Goal: Information Seeking & Learning: Learn about a topic

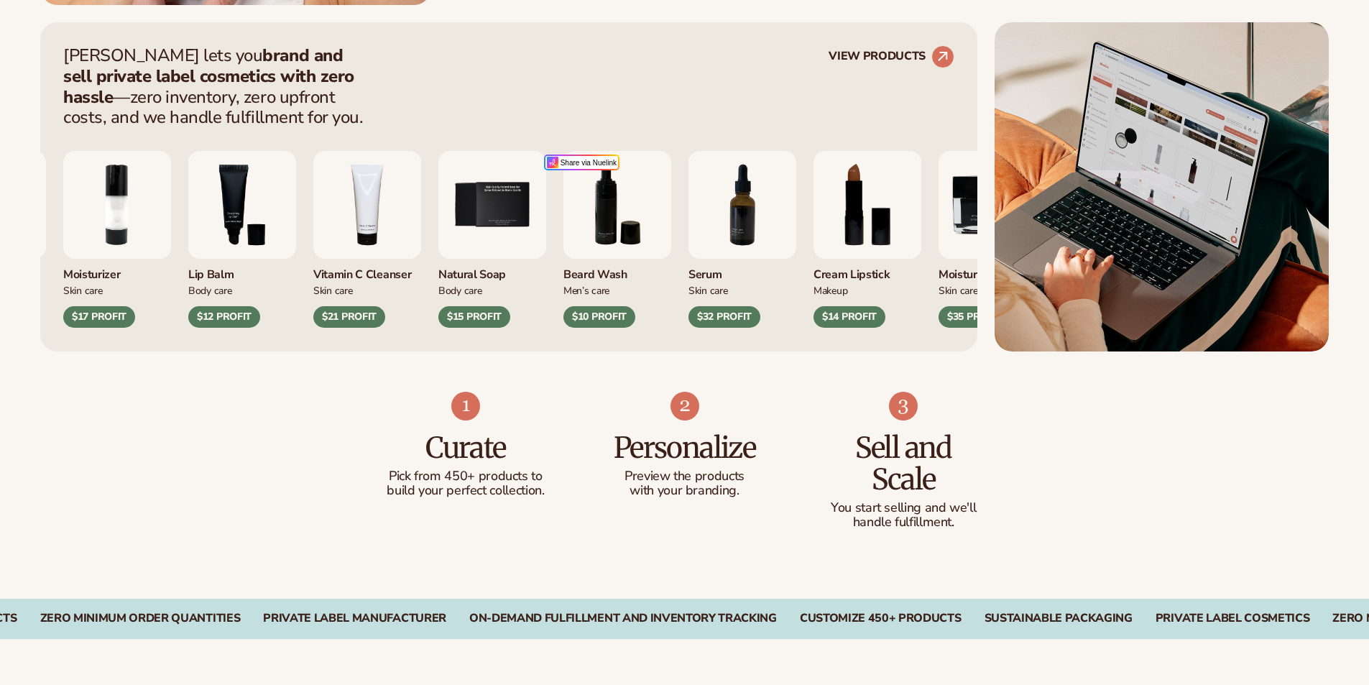
scroll to position [575, 0]
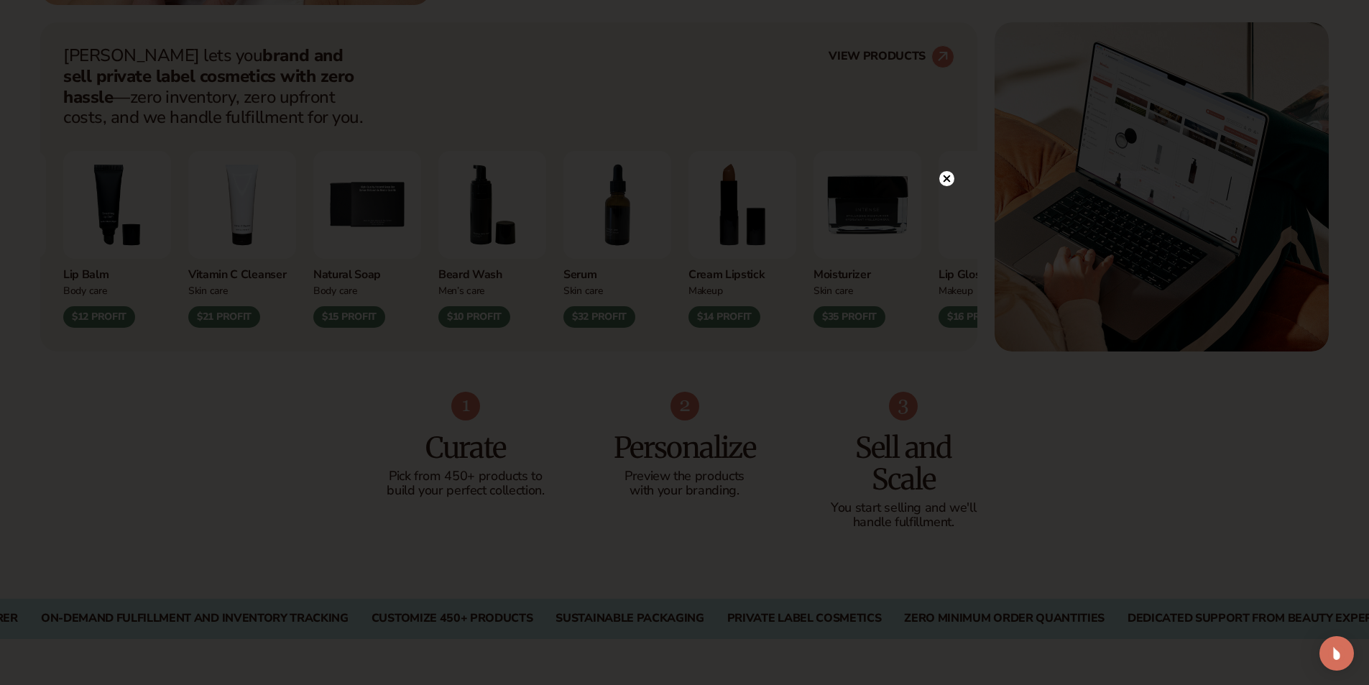
click at [947, 178] on icon at bounding box center [946, 178] width 7 height 7
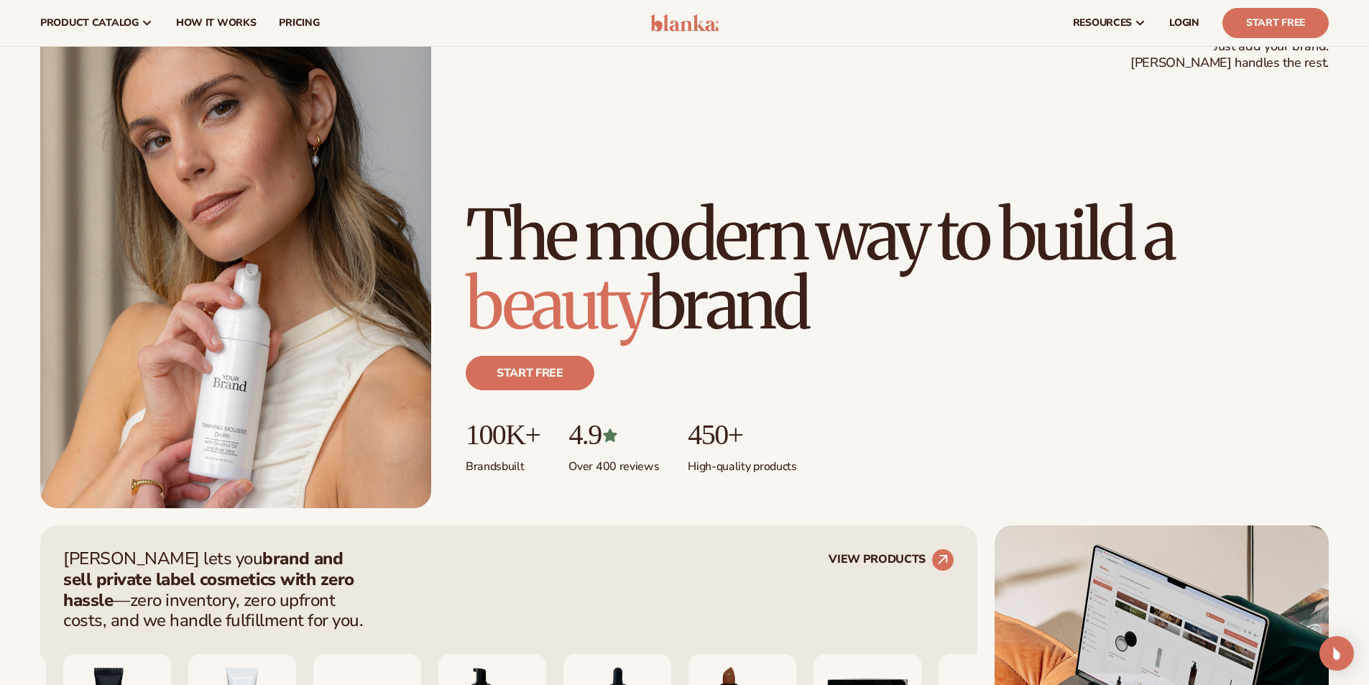
scroll to position [0, 0]
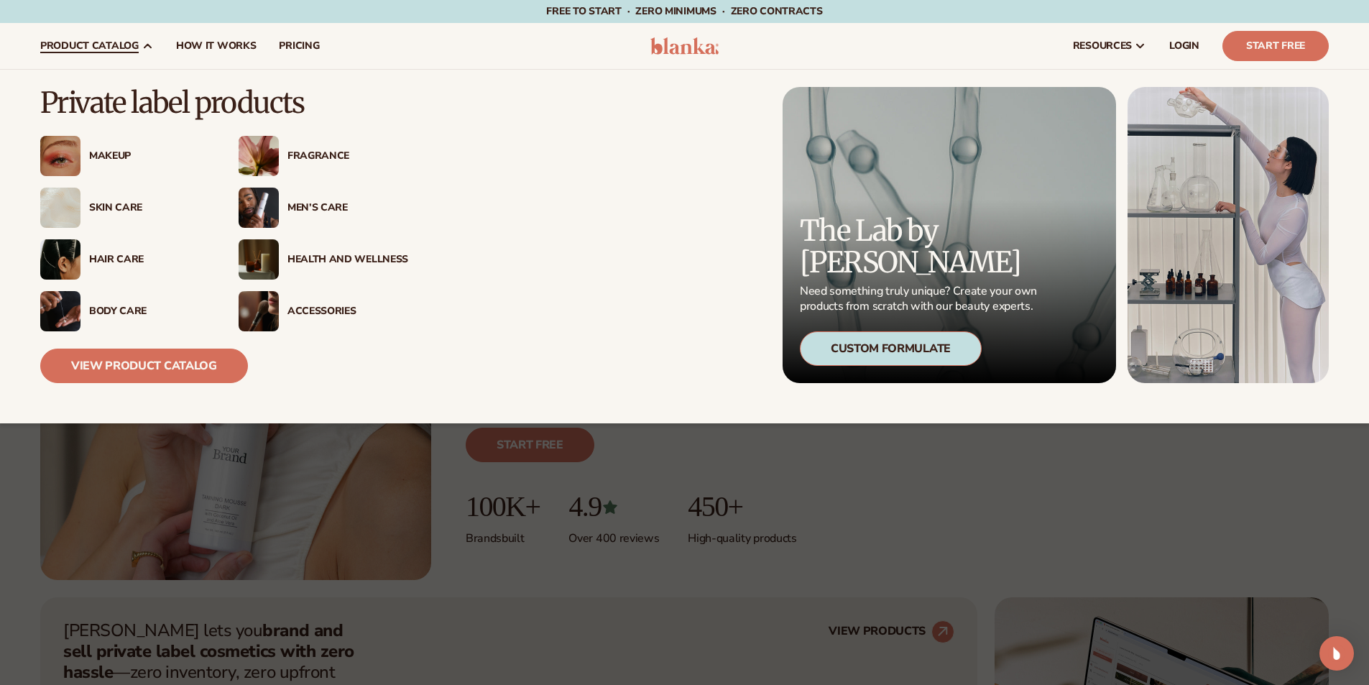
click at [301, 208] on div "Men’s Care" at bounding box center [347, 208] width 121 height 12
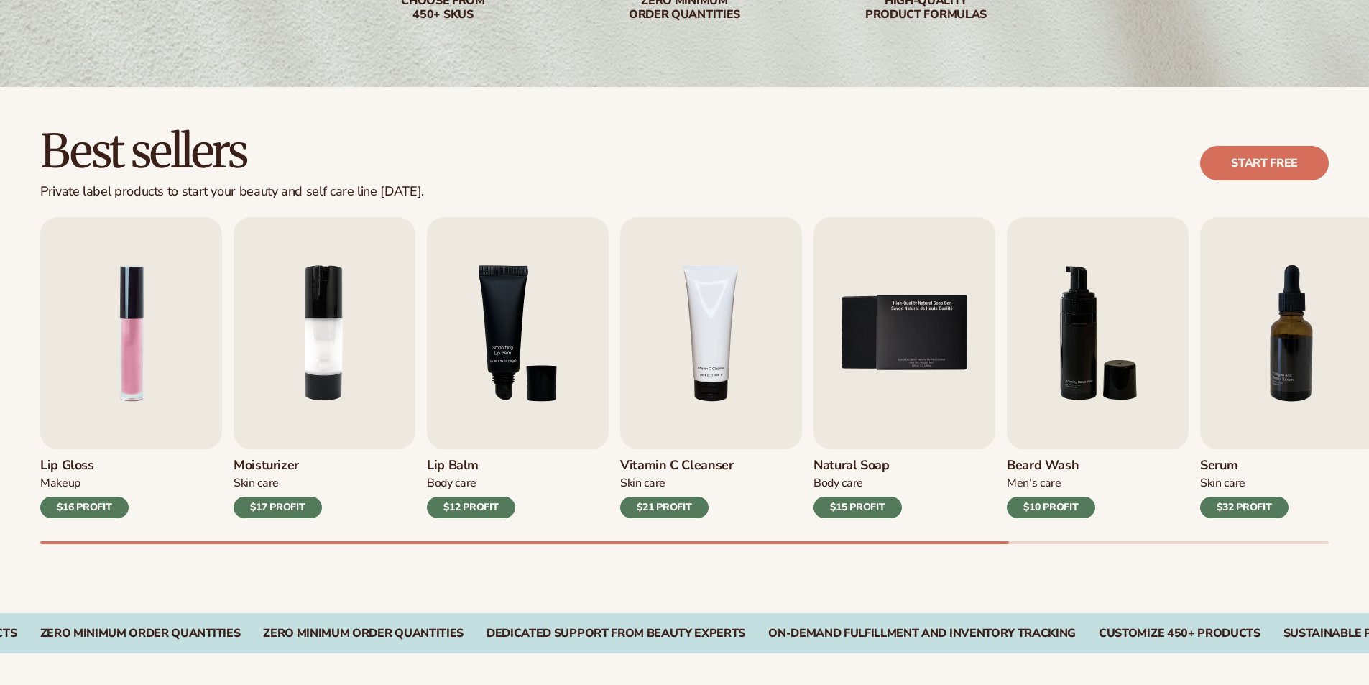
scroll to position [359, 0]
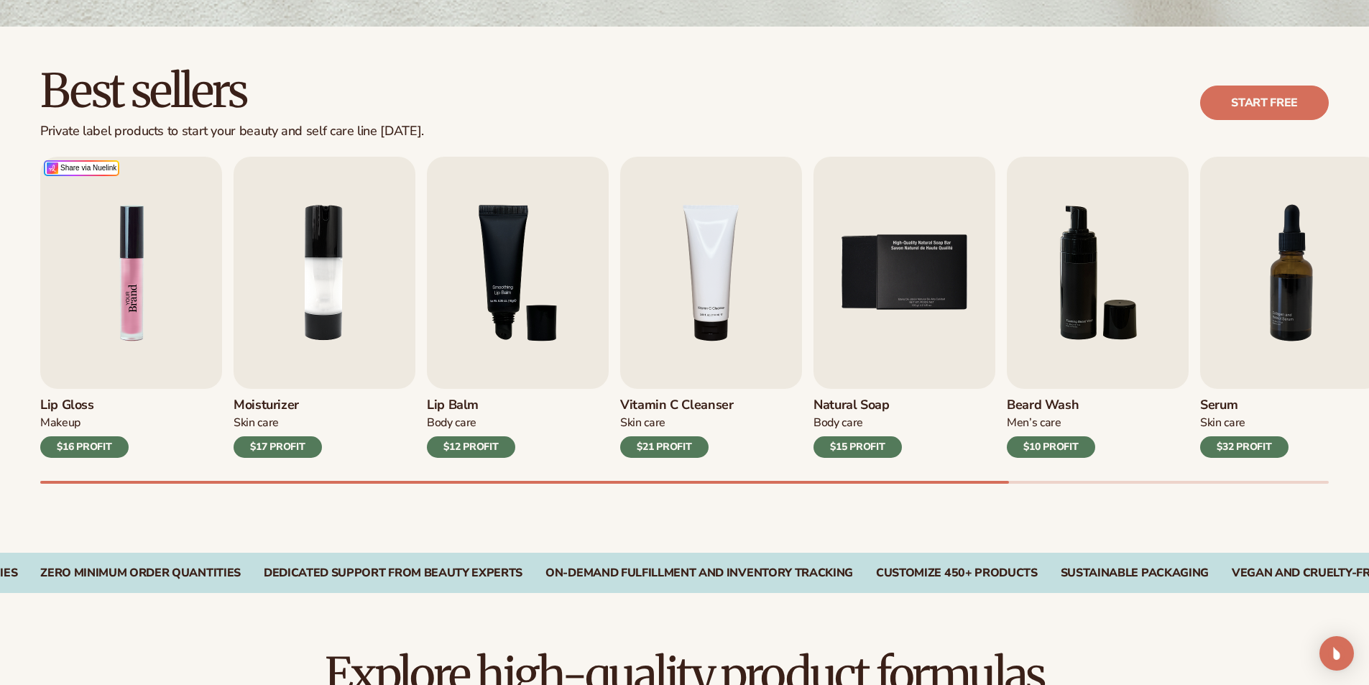
click at [131, 316] on img "1 / 9" at bounding box center [131, 273] width 182 height 232
drag, startPoint x: 746, startPoint y: 480, endPoint x: 943, endPoint y: 485, distance: 196.9
click at [916, 491] on div "Best sellers Private label products to start your beauty and self care line tod…" at bounding box center [684, 290] width 1369 height 526
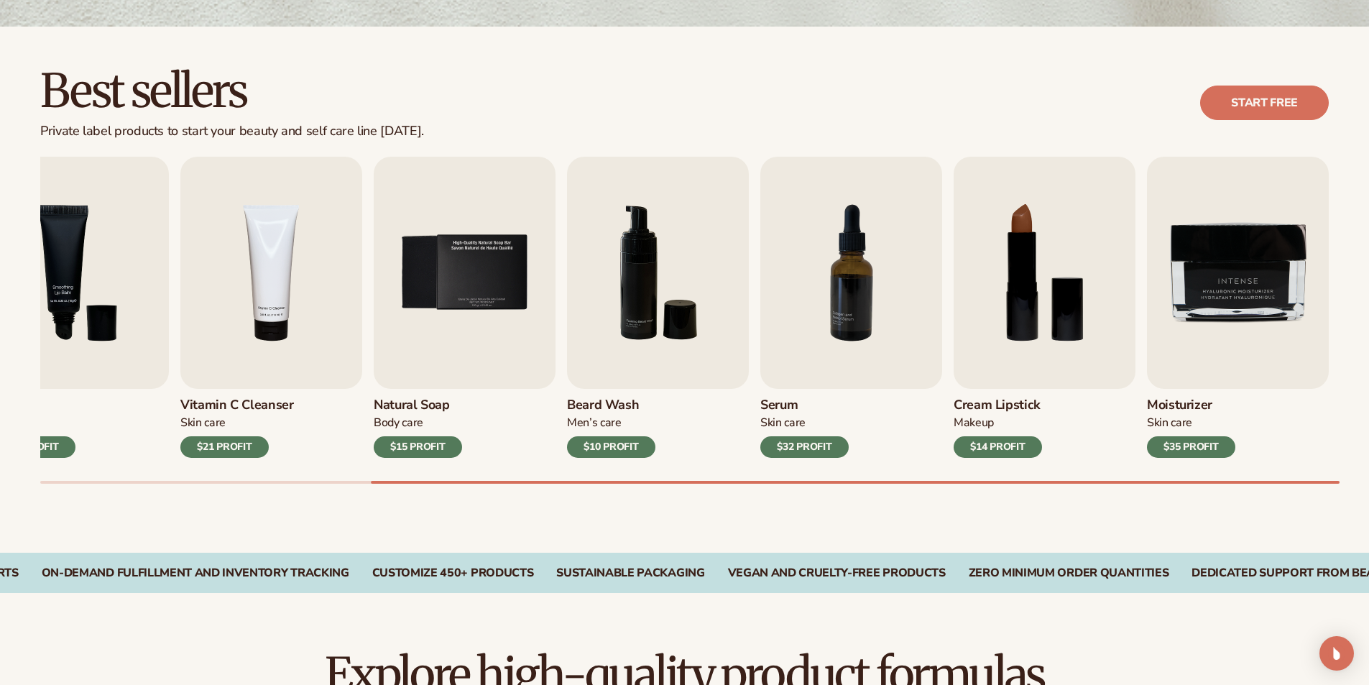
click at [1047, 481] on div at bounding box center [684, 482] width 1288 height 3
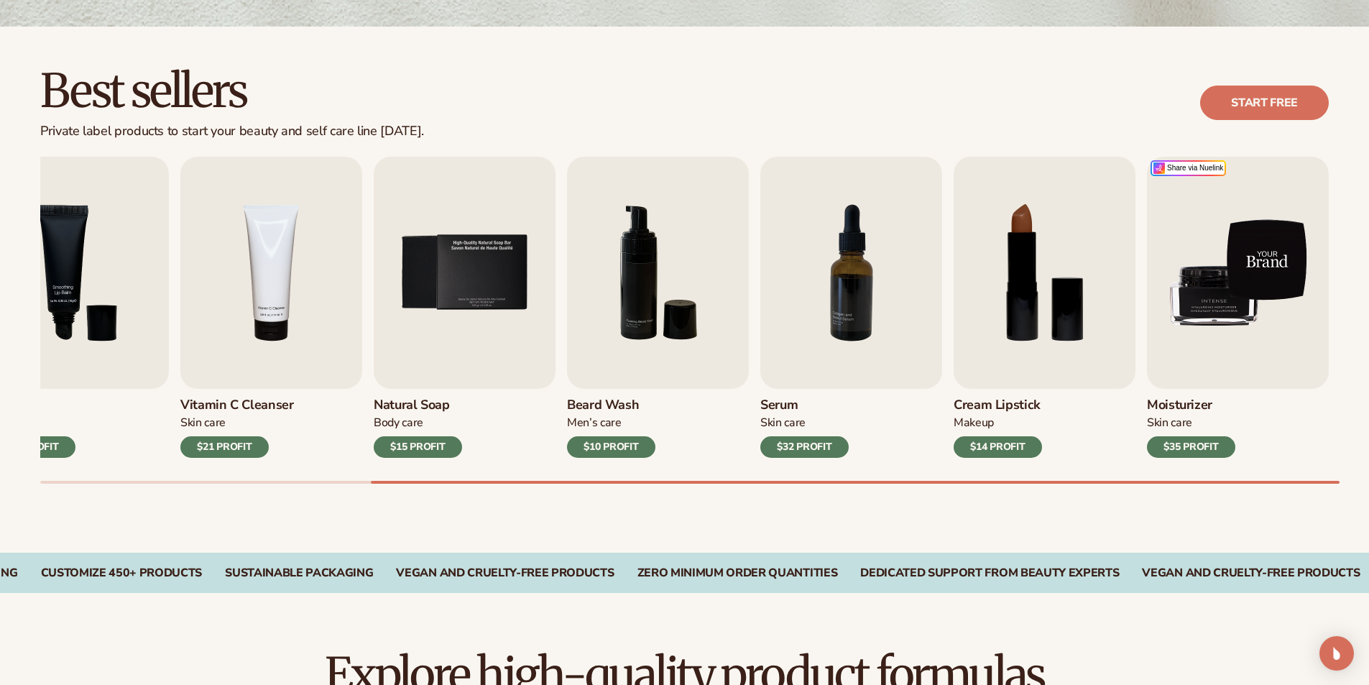
click at [1224, 273] on img "9 / 9" at bounding box center [1238, 273] width 182 height 232
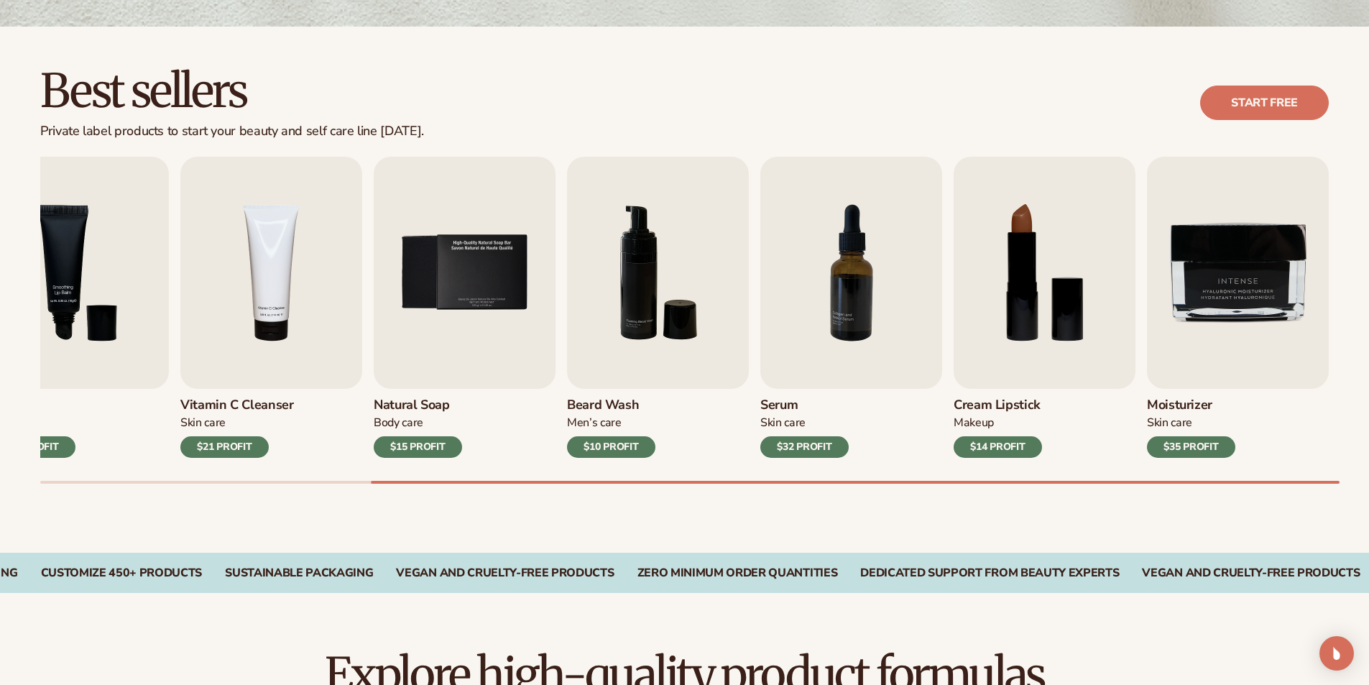
click at [1198, 446] on div "$35 PROFIT" at bounding box center [1191, 447] width 88 height 22
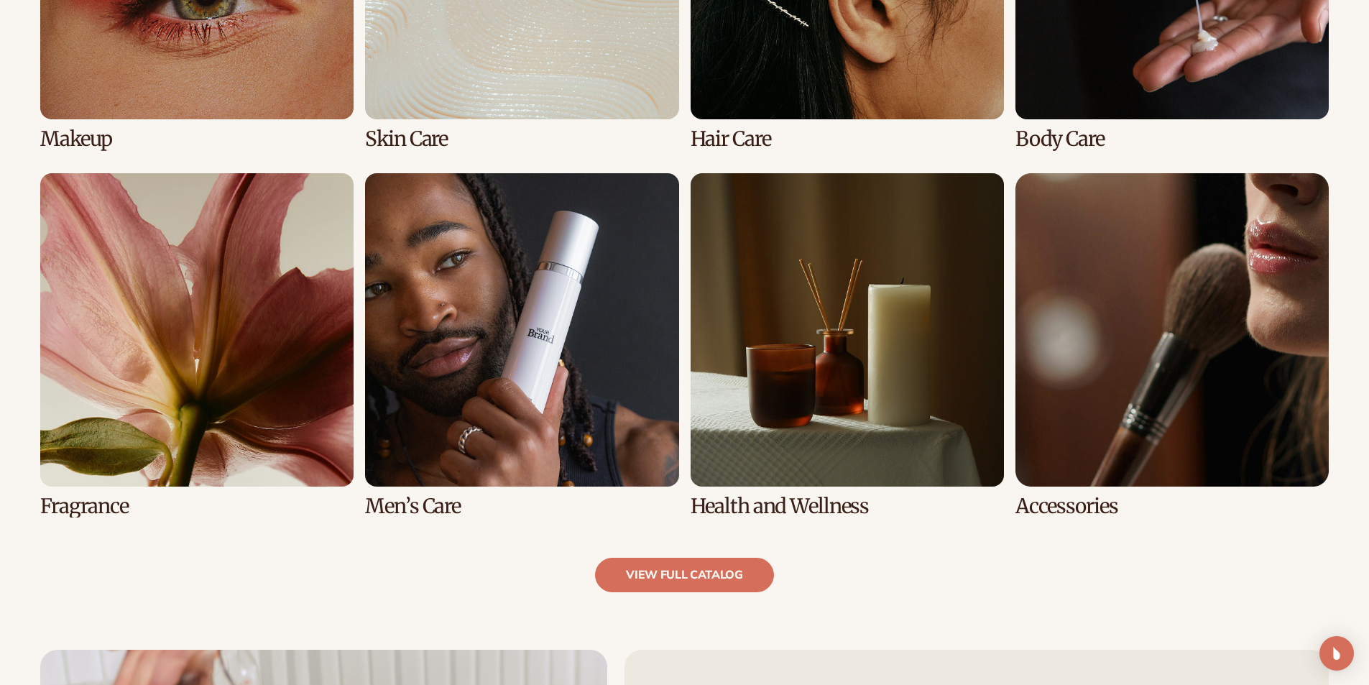
scroll to position [1293, 0]
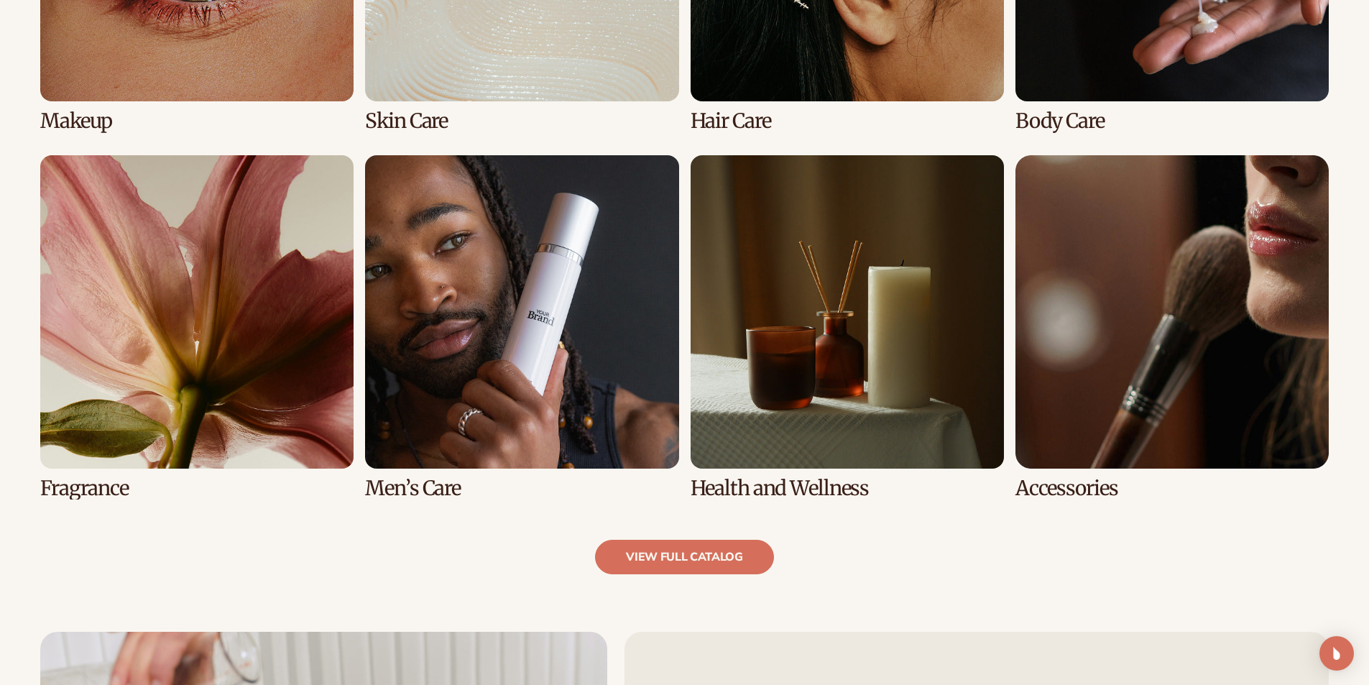
click at [430, 484] on link "6 / 8" at bounding box center [521, 327] width 313 height 344
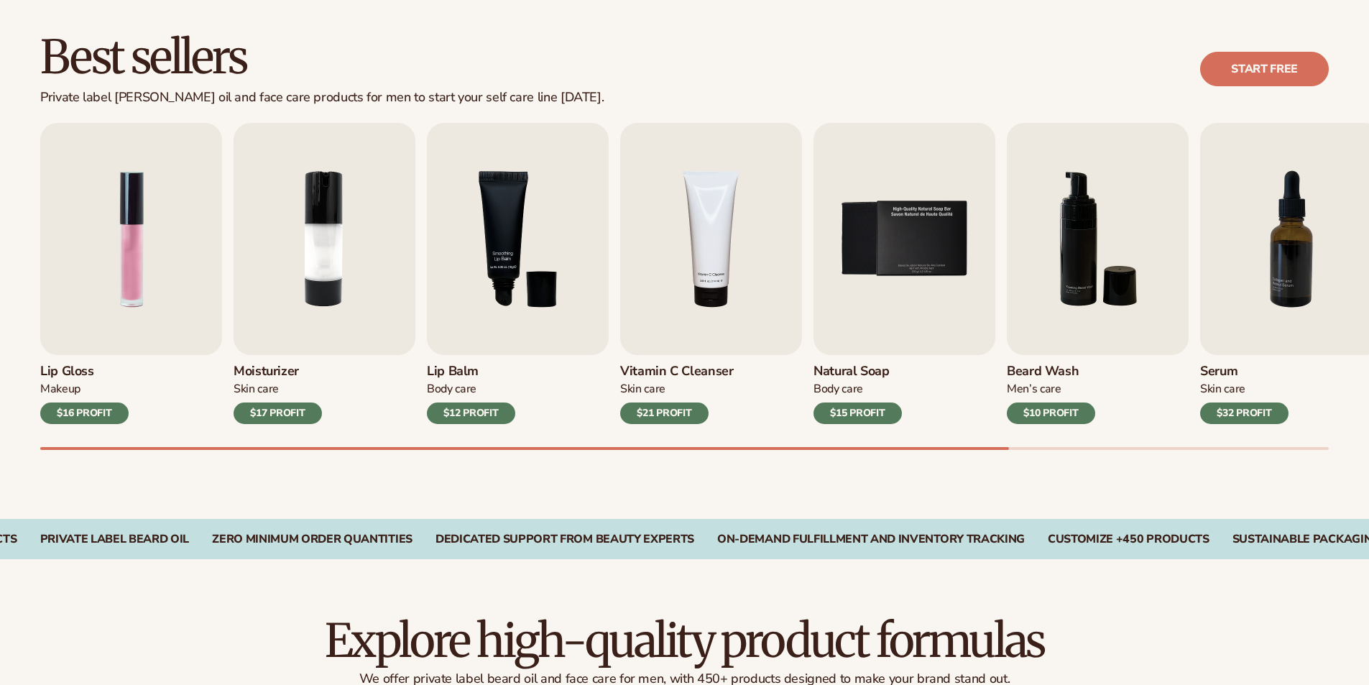
scroll to position [503, 0]
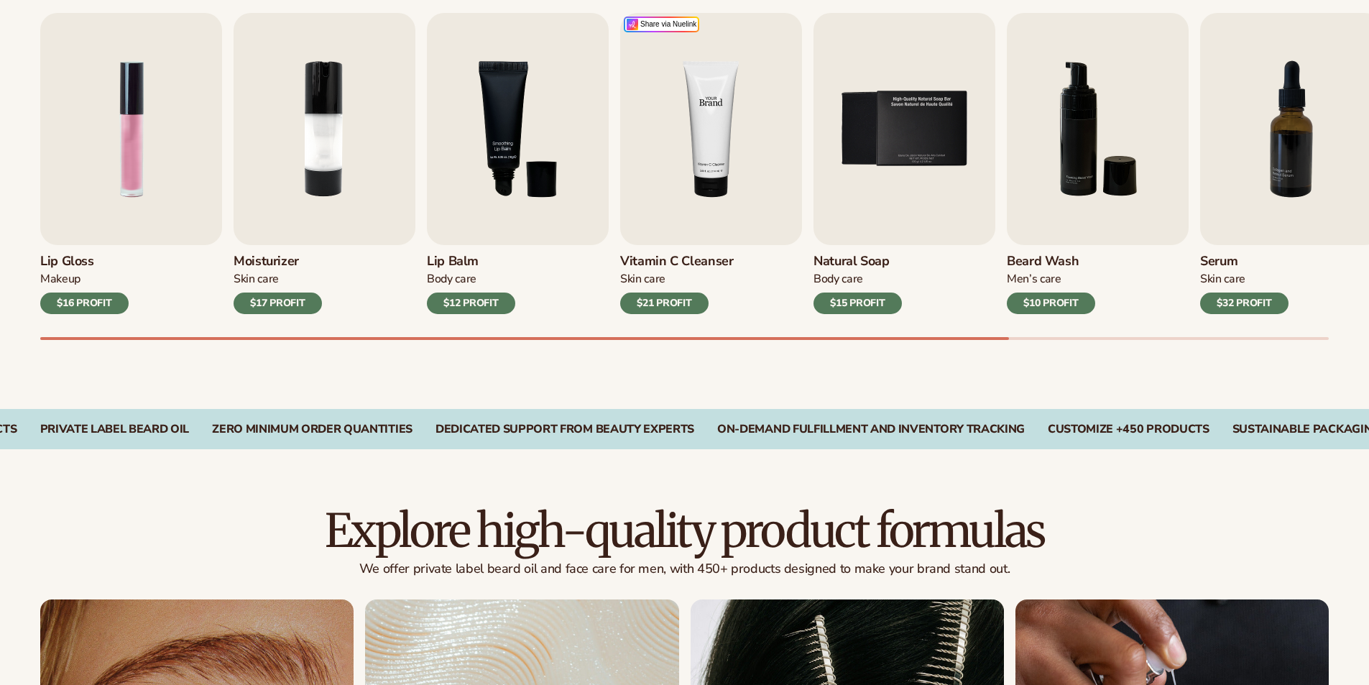
click at [705, 206] on img "4 / 9" at bounding box center [711, 129] width 182 height 232
click at [678, 303] on div "$21 PROFIT" at bounding box center [664, 303] width 88 height 22
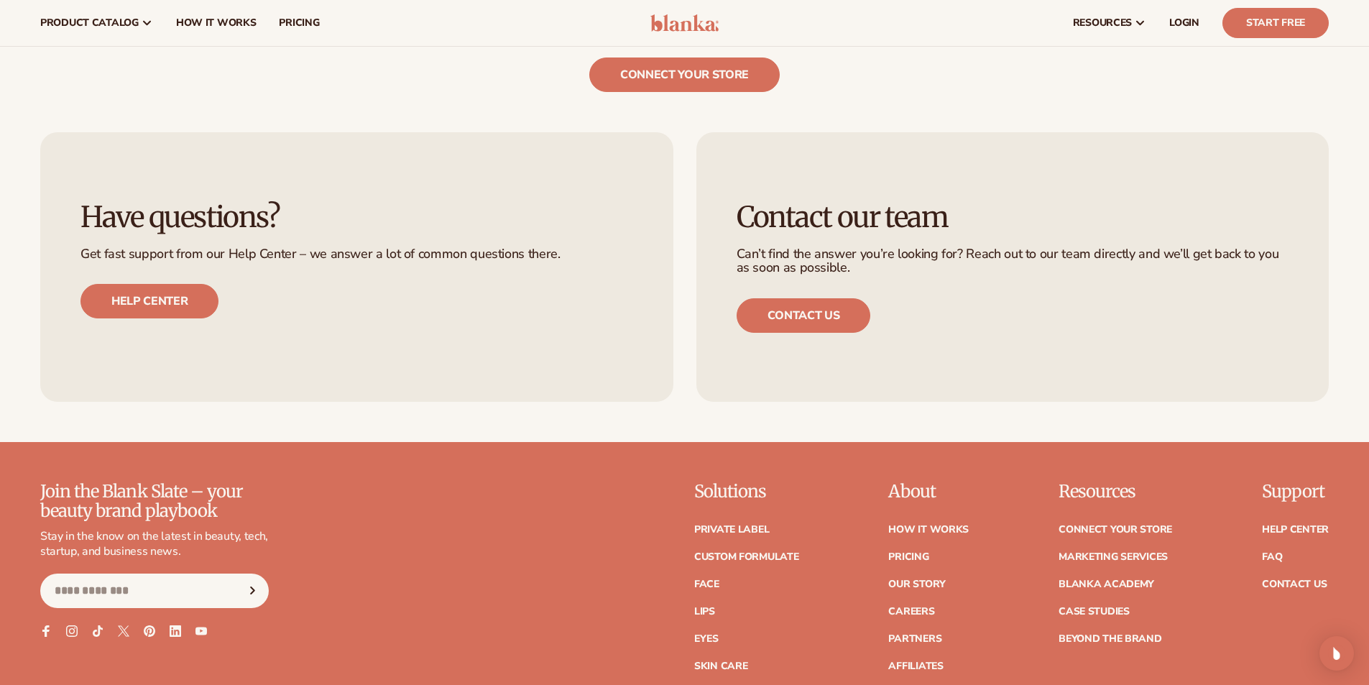
scroll to position [2712, 0]
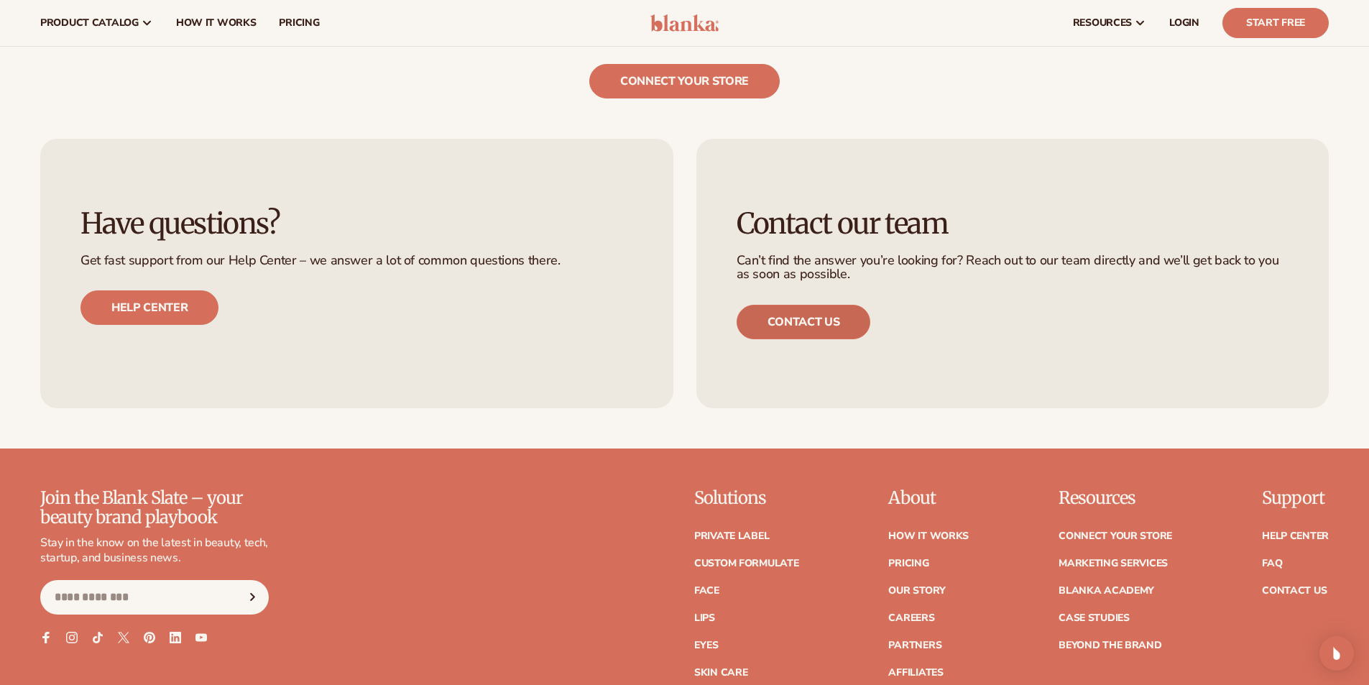
click at [833, 325] on link "Contact us" at bounding box center [803, 322] width 134 height 34
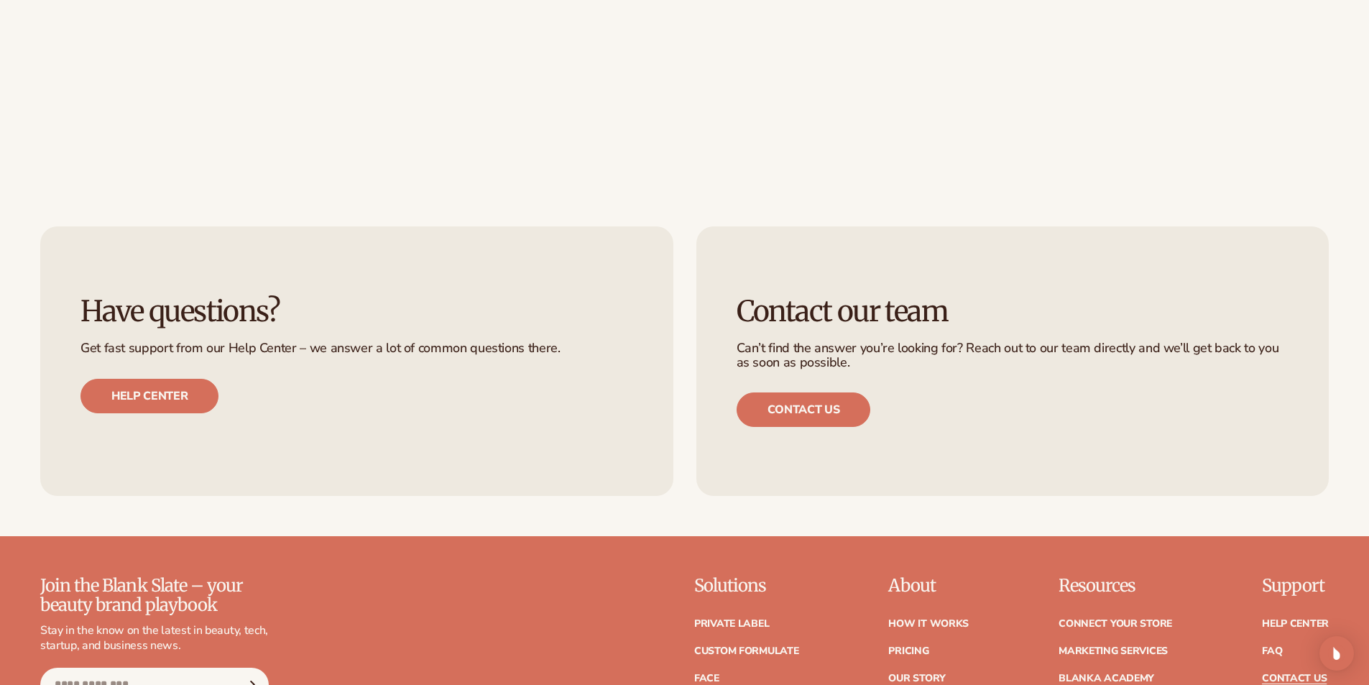
scroll to position [1006, 0]
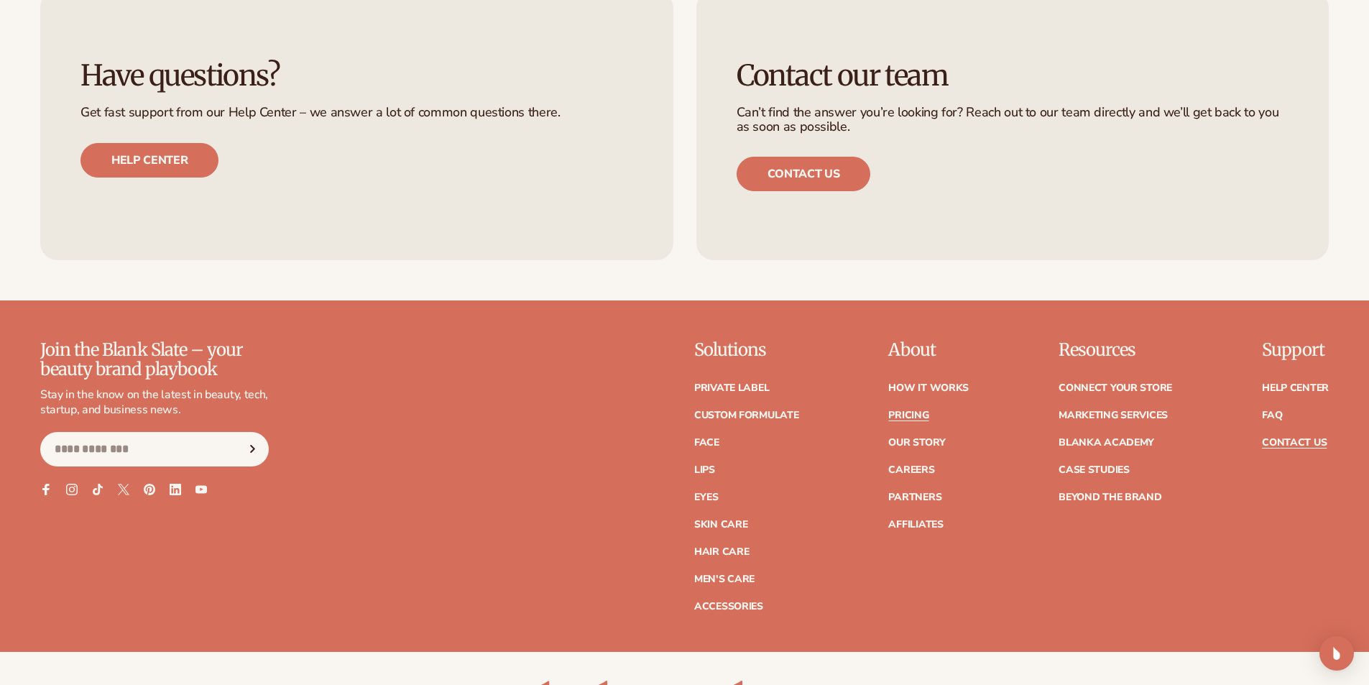
click at [913, 415] on link "Pricing" at bounding box center [908, 415] width 40 height 10
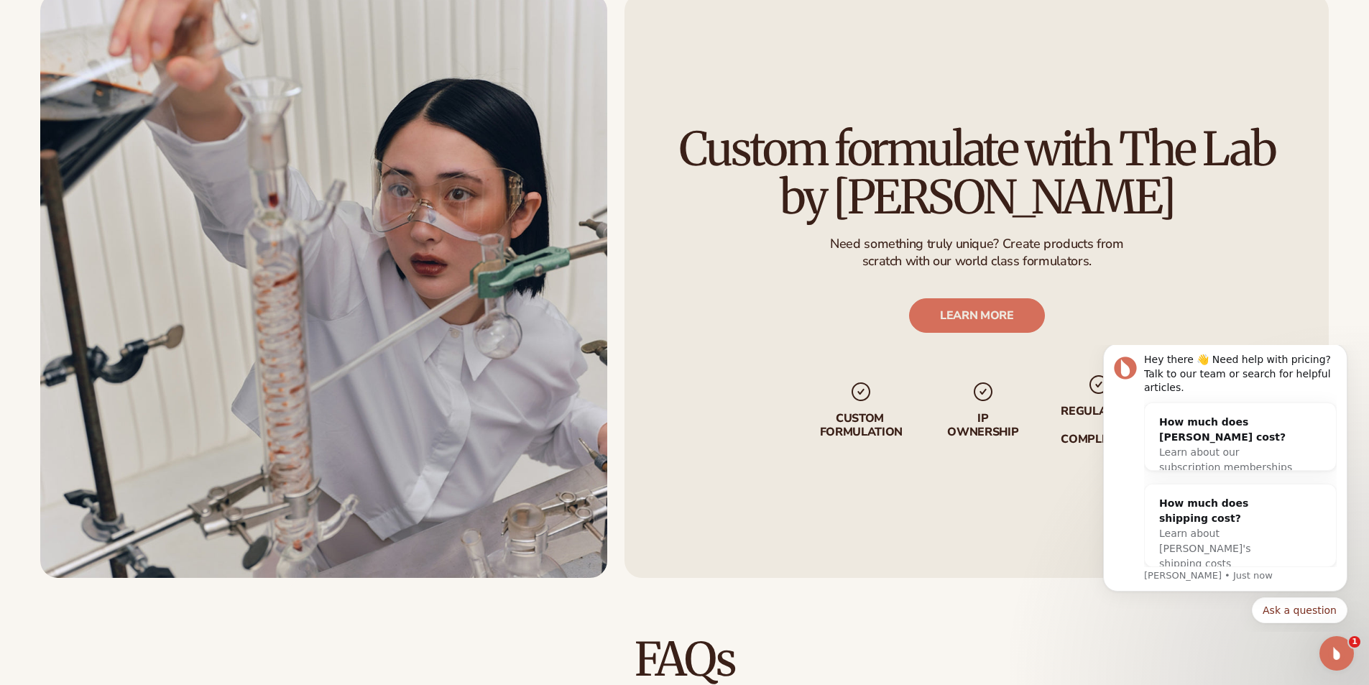
scroll to position [1724, 0]
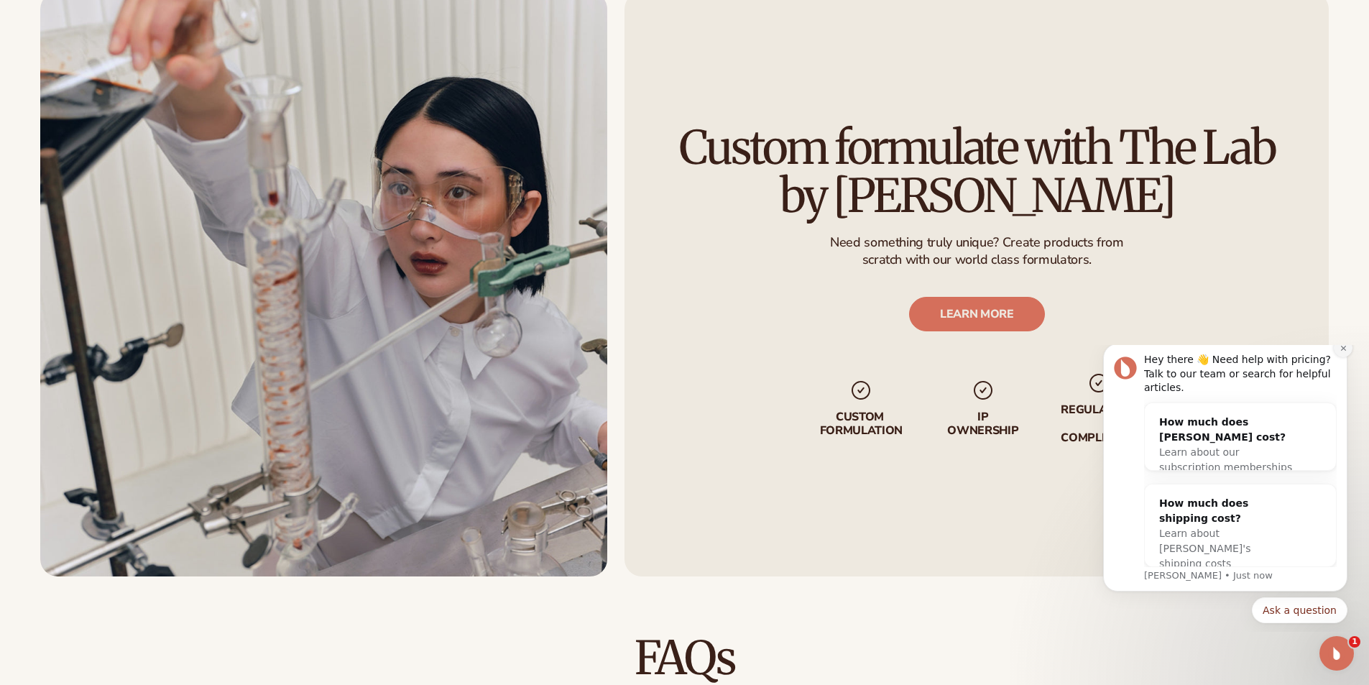
click at [1346, 357] on button "Dismiss notification" at bounding box center [1342, 347] width 19 height 19
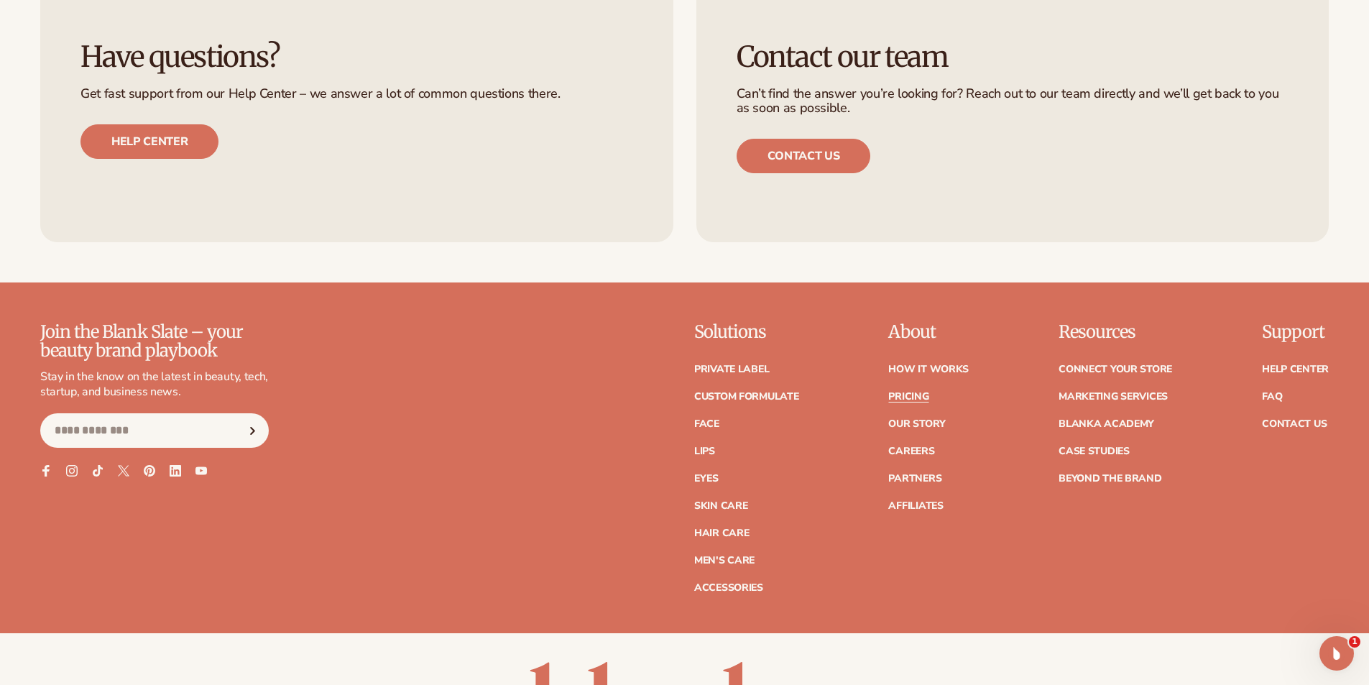
scroll to position [3161, 0]
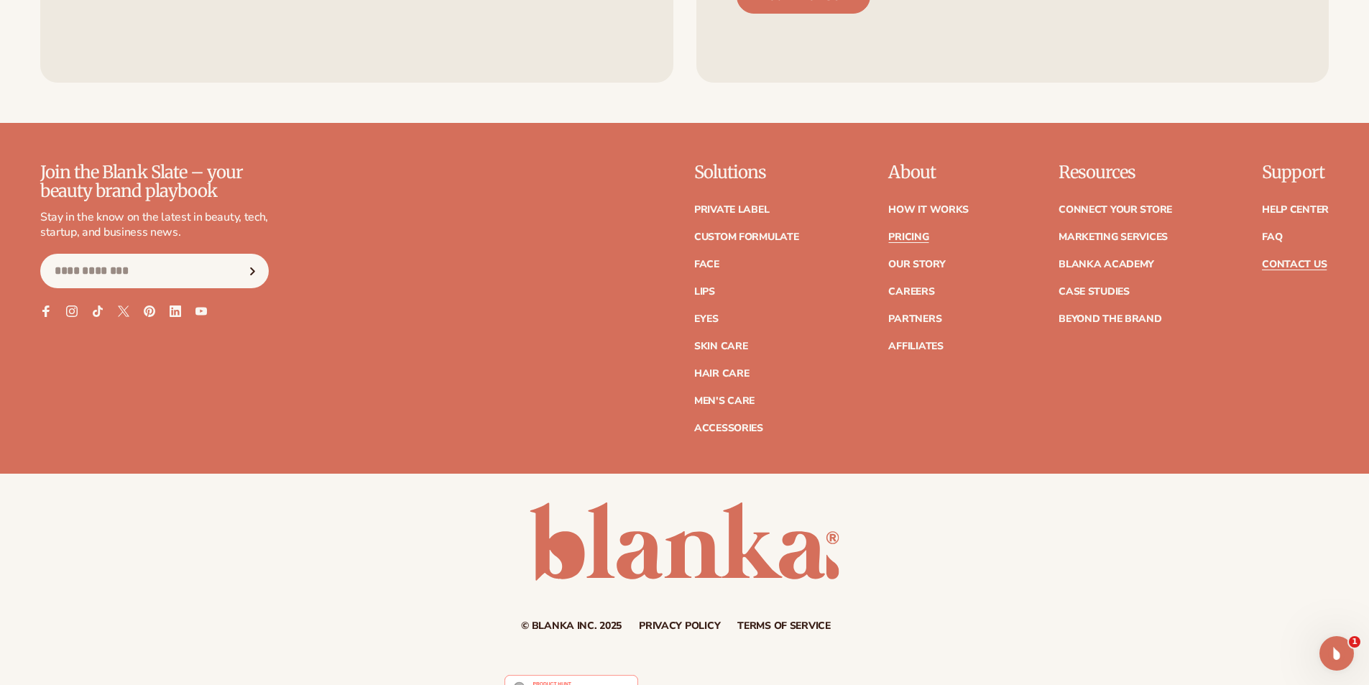
click at [1275, 267] on link "Contact Us" at bounding box center [1294, 264] width 65 height 10
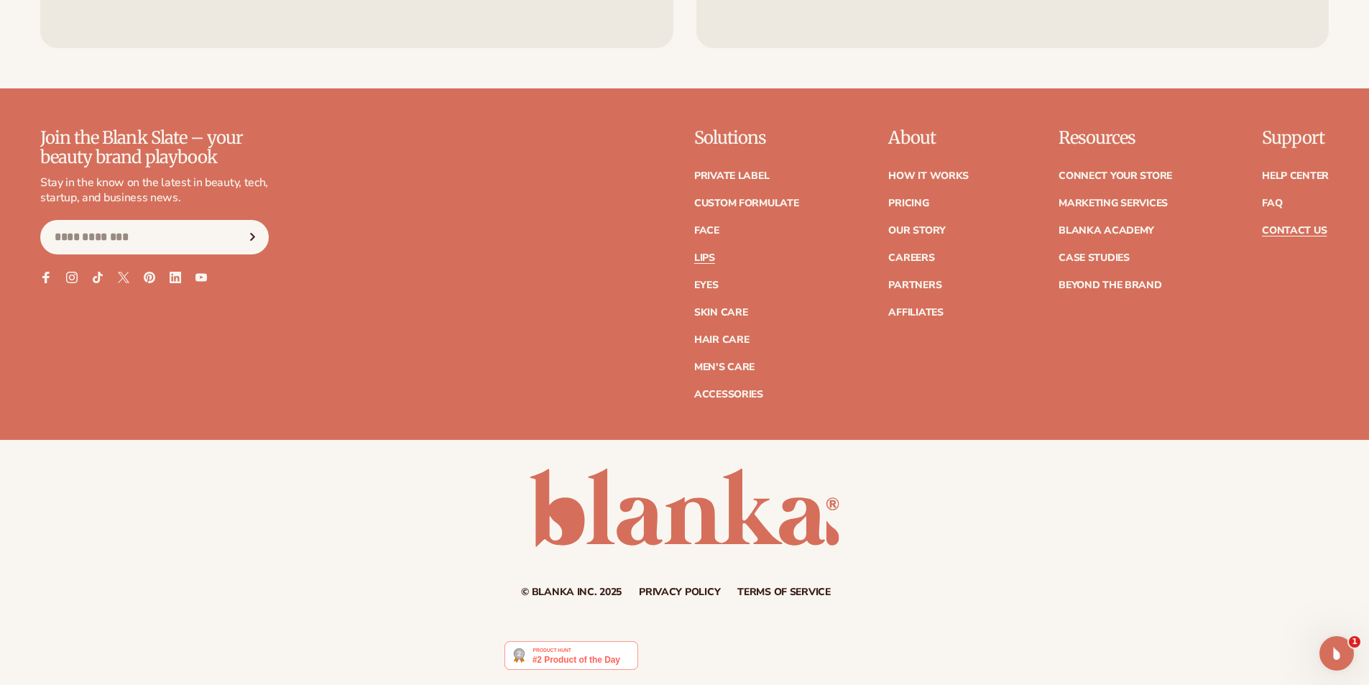
click at [706, 260] on link "Lips" at bounding box center [704, 258] width 21 height 10
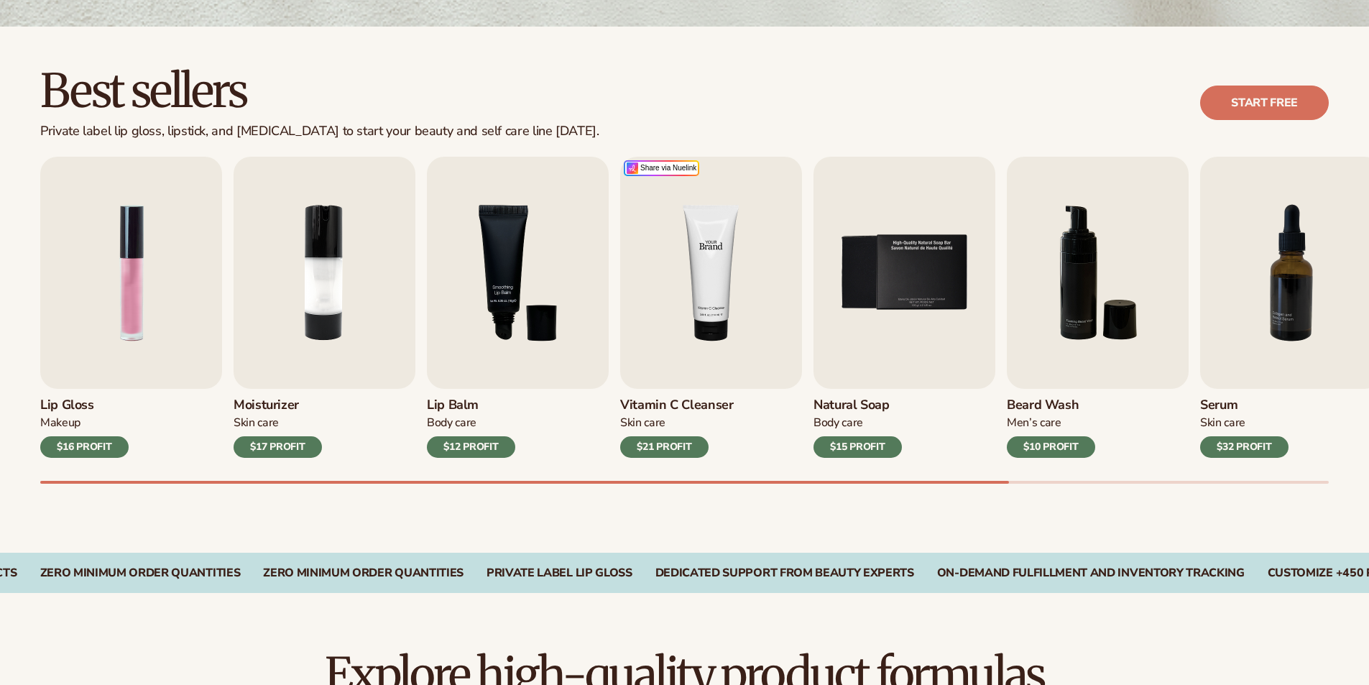
scroll to position [359, 0]
click at [712, 335] on img "4 / 9" at bounding box center [711, 273] width 182 height 232
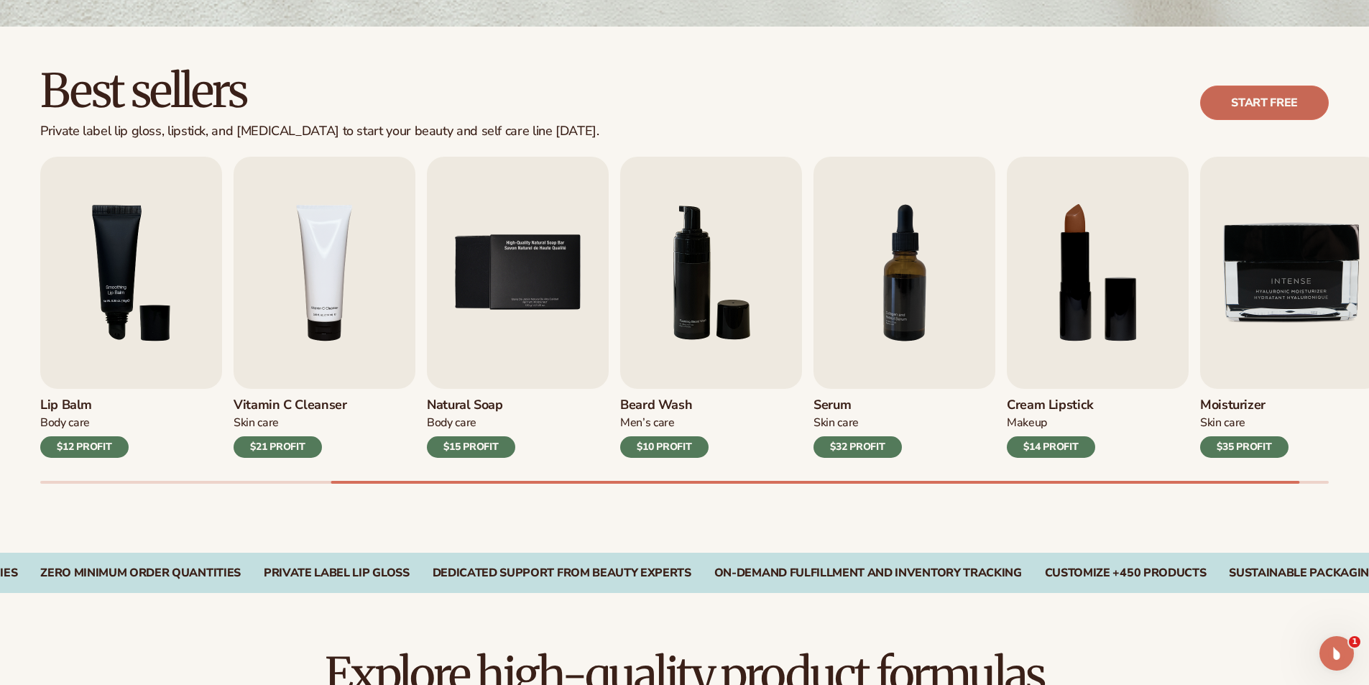
click at [1225, 98] on link "Start free" at bounding box center [1264, 102] width 129 height 34
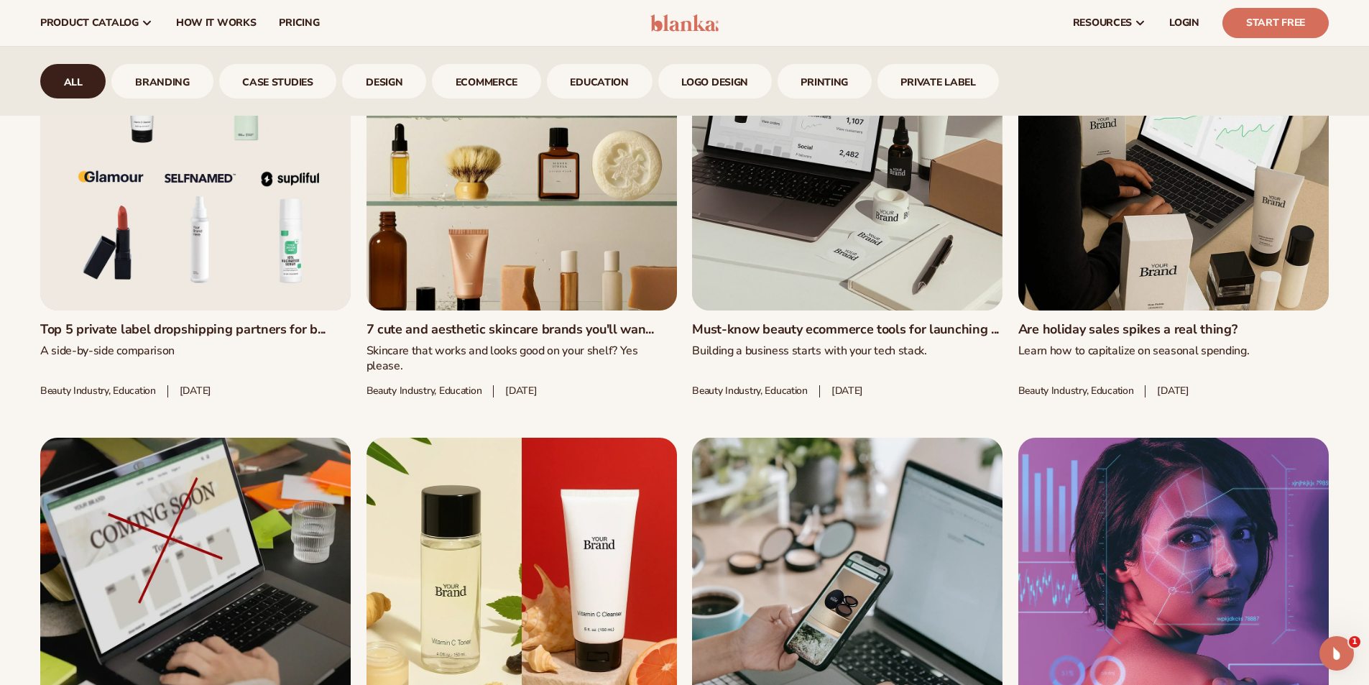
scroll to position [1652, 0]
